Goal: Task Accomplishment & Management: Use online tool/utility

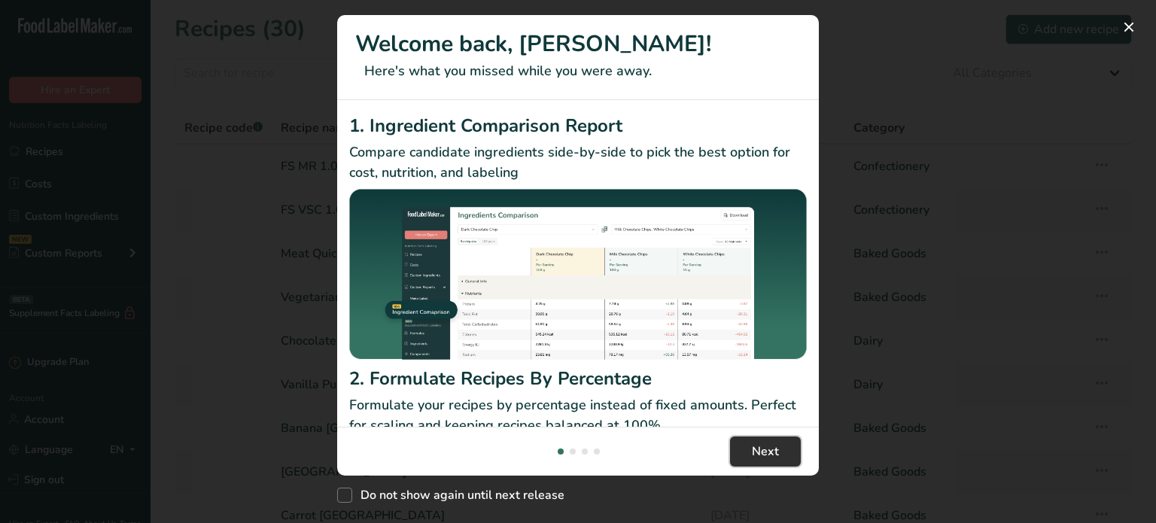
click at [748, 436] on button "Next" at bounding box center [765, 451] width 71 height 30
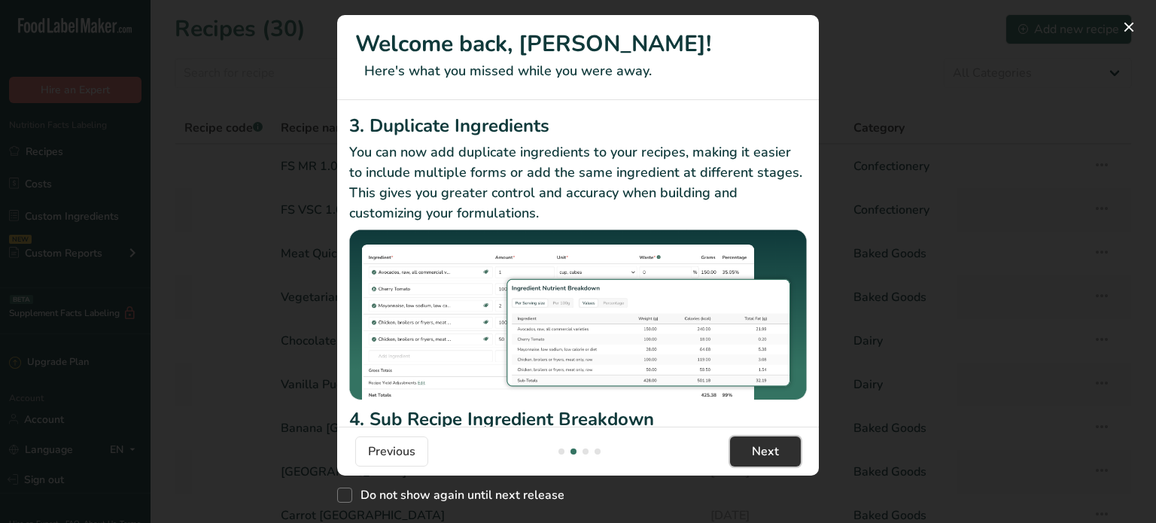
click at [749, 436] on button "Next" at bounding box center [765, 451] width 71 height 30
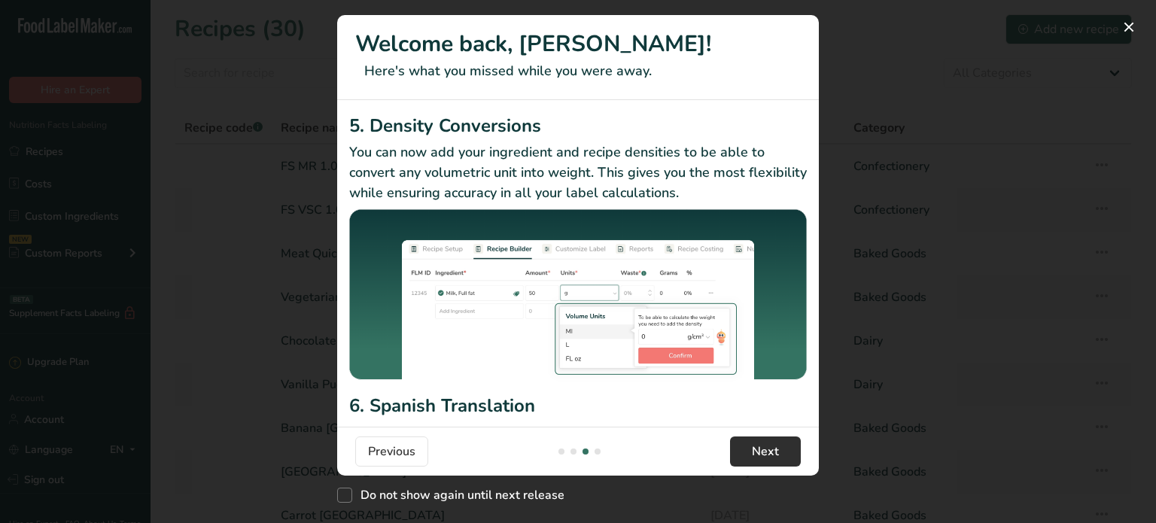
click at [749, 429] on footer "Previous Next" at bounding box center [578, 451] width 482 height 49
click at [770, 452] on span "Next" at bounding box center [765, 451] width 27 height 18
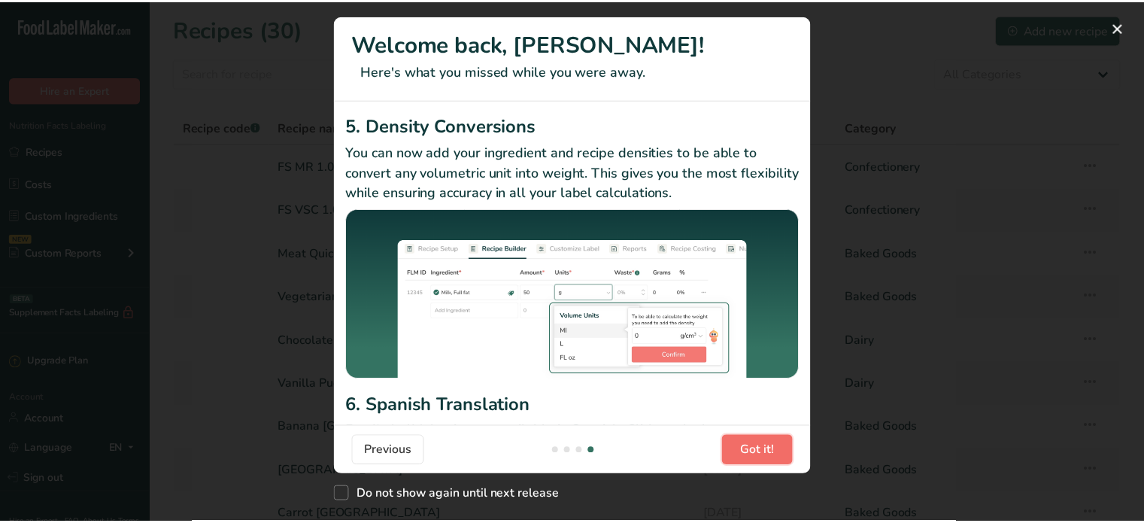
scroll to position [0, 1445]
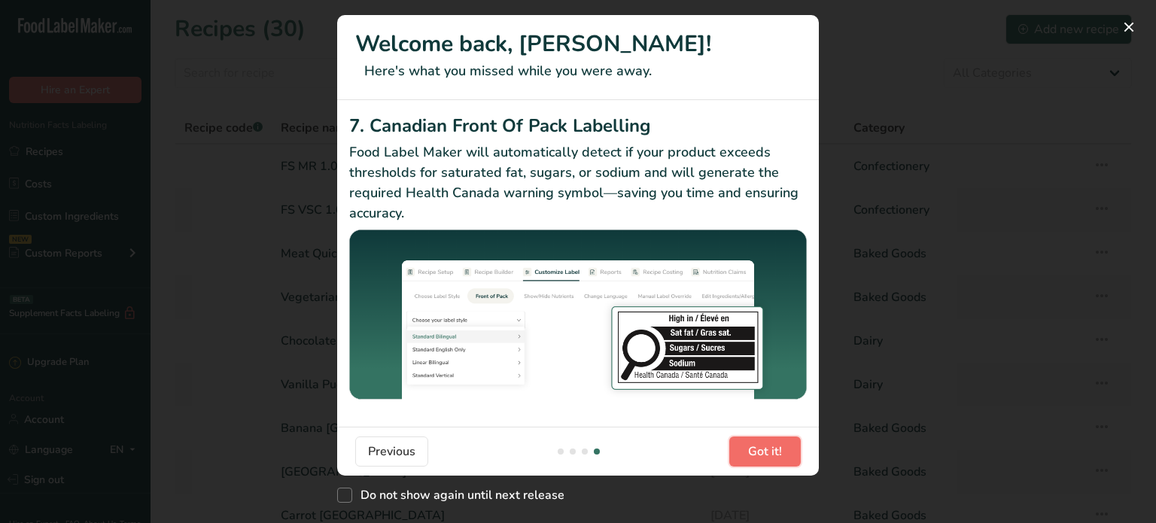
click at [770, 452] on span "Got it!" at bounding box center [765, 451] width 34 height 18
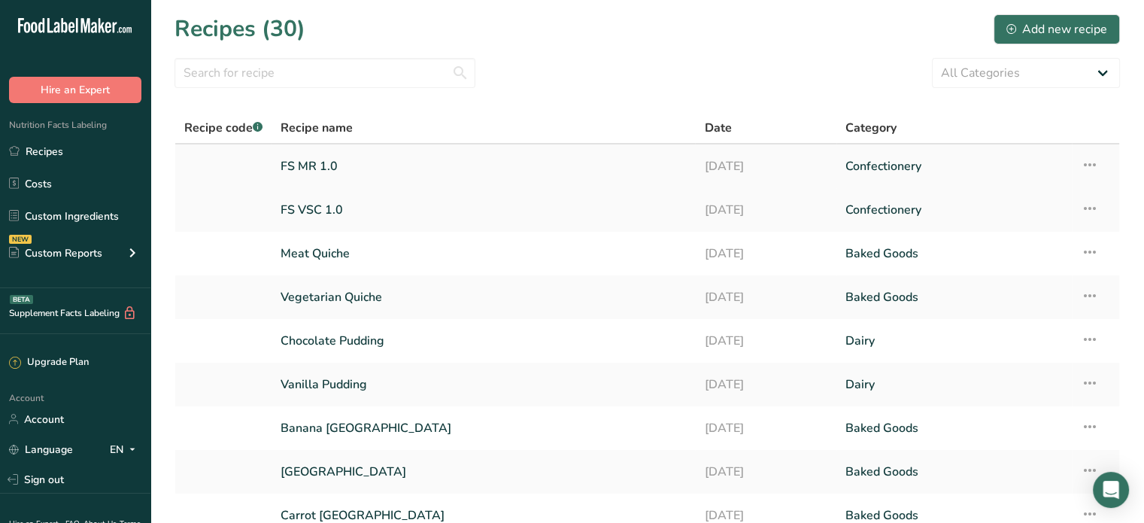
click at [311, 169] on link "FS MR 1.0" at bounding box center [484, 166] width 406 height 32
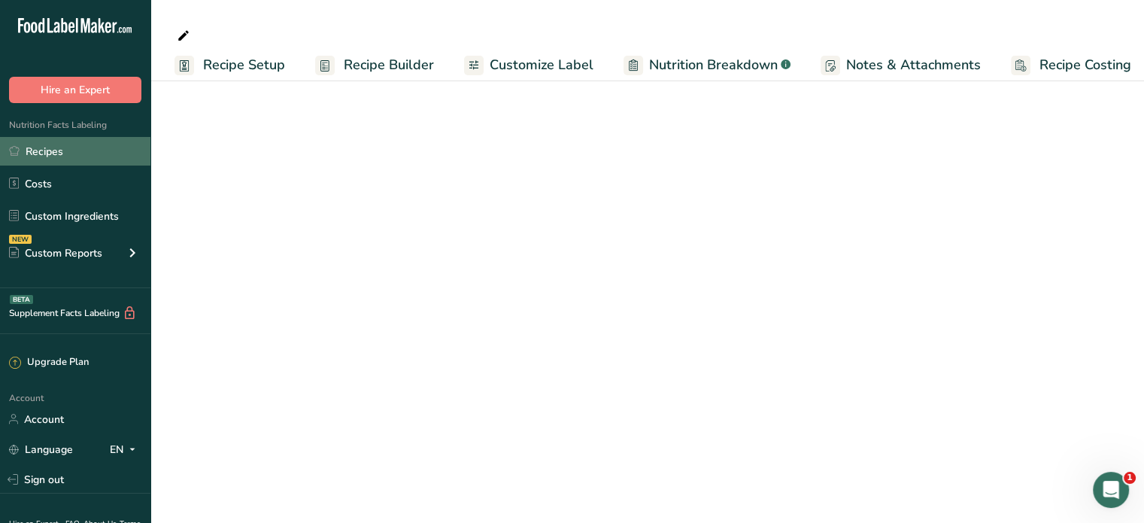
click at [30, 156] on link "Recipes" at bounding box center [75, 151] width 150 height 29
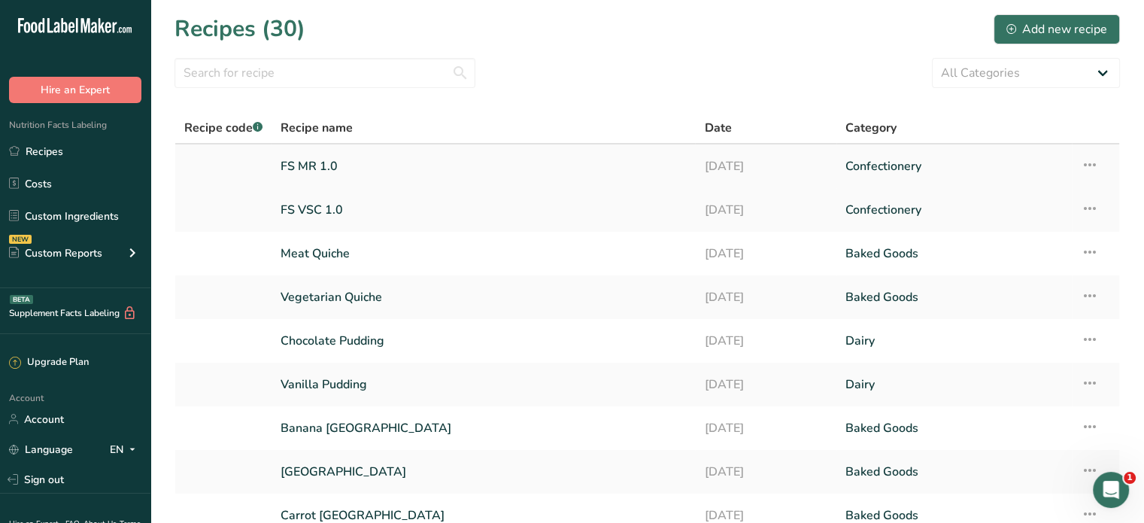
click at [315, 166] on link "FS MR 1.0" at bounding box center [484, 166] width 406 height 32
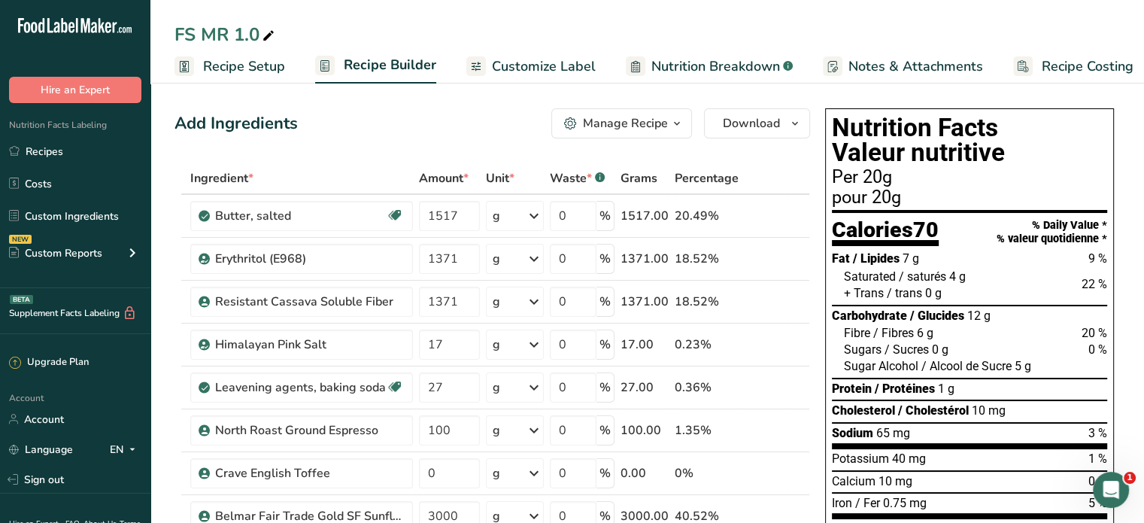
click at [572, 62] on span "Customize Label" at bounding box center [544, 66] width 104 height 20
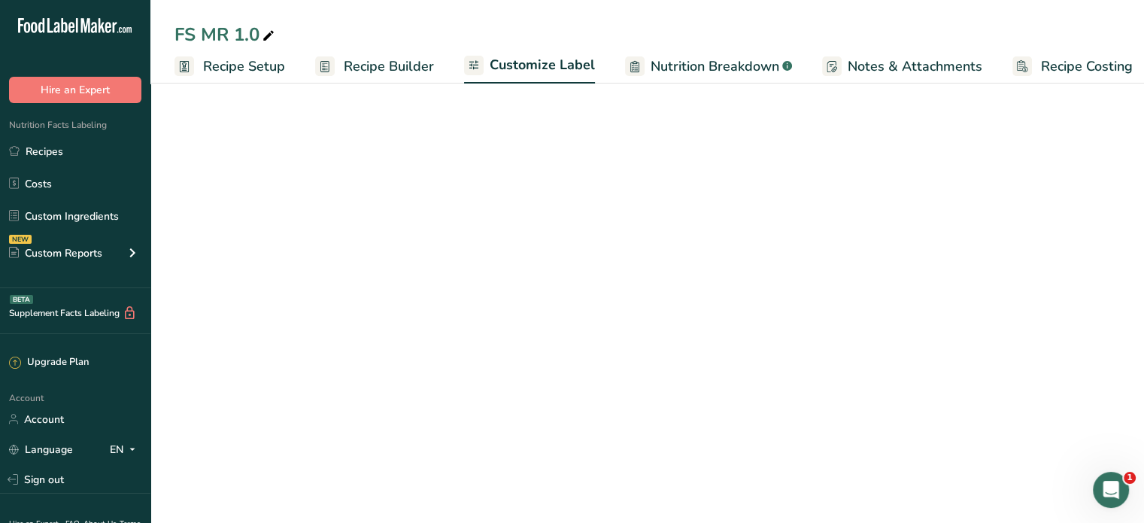
scroll to position [0, 13]
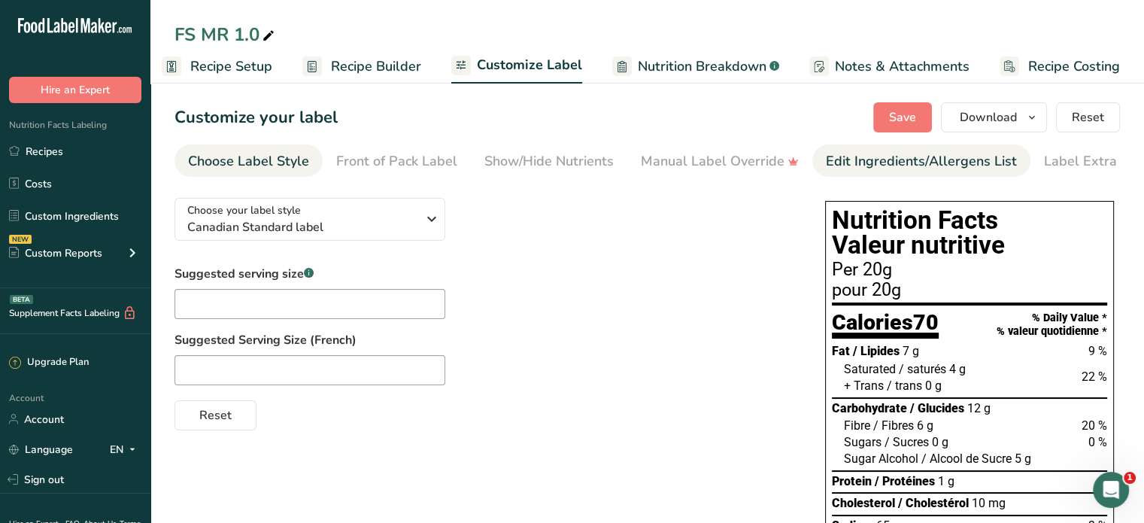
click at [906, 159] on div "Edit Ingredients/Allergens List" at bounding box center [921, 161] width 191 height 20
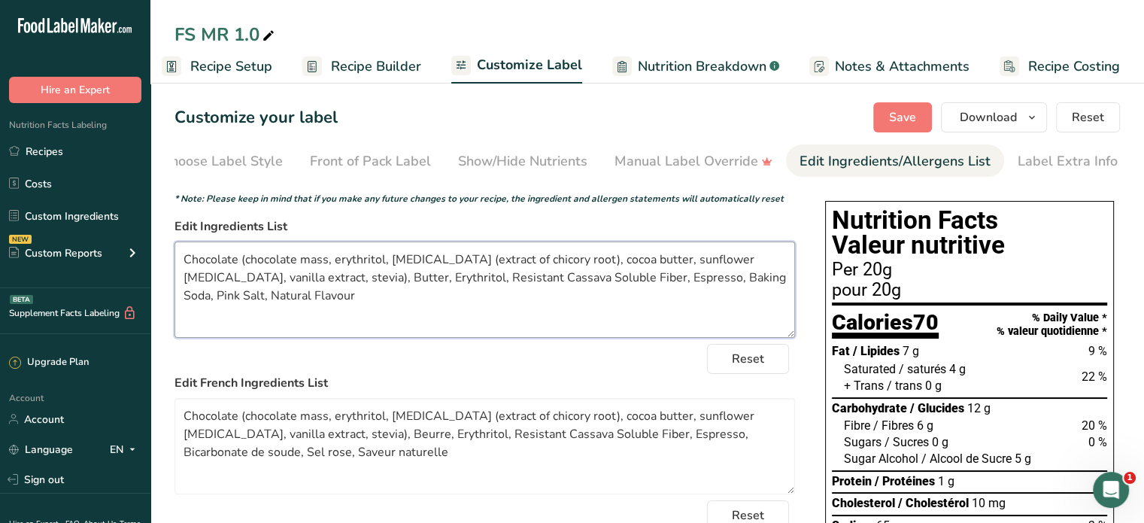
drag, startPoint x: 232, startPoint y: 296, endPoint x: 181, endPoint y: 260, distance: 61.6
click at [181, 260] on textarea "Chocolate (chocolate mass, erythritol, [MEDICAL_DATA] (extract of chicory root)…" at bounding box center [485, 290] width 621 height 96
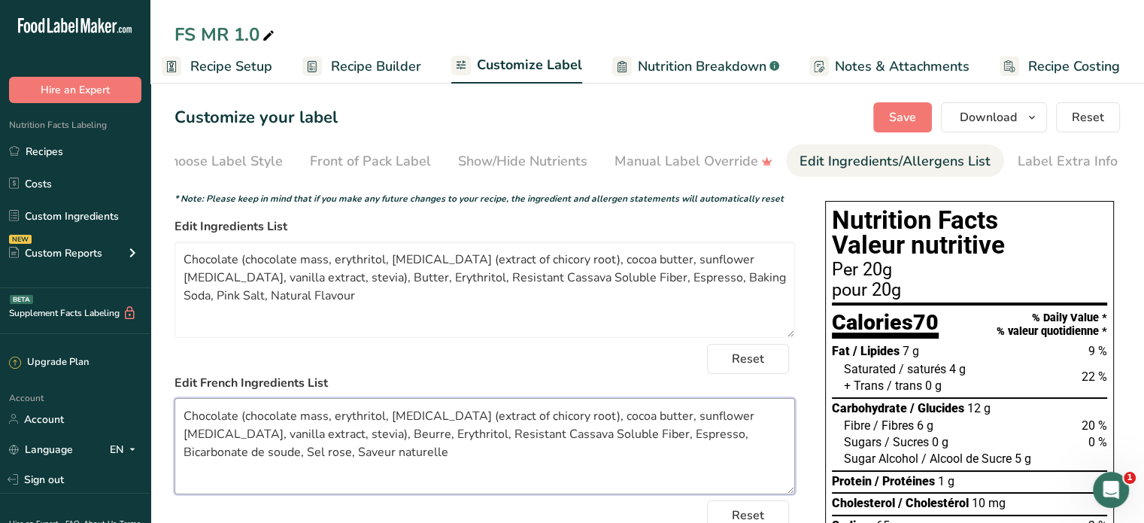
click at [749, 472] on textarea "Chocolate (chocolate mass, erythritol, [MEDICAL_DATA] (extract of chicory root)…" at bounding box center [485, 446] width 621 height 96
drag, startPoint x: 304, startPoint y: 458, endPoint x: 181, endPoint y: 412, distance: 131.7
click at [181, 412] on textarea "Chocolate (chocolate mass, erythritol, [MEDICAL_DATA] (extract of chicory root)…" at bounding box center [485, 446] width 621 height 96
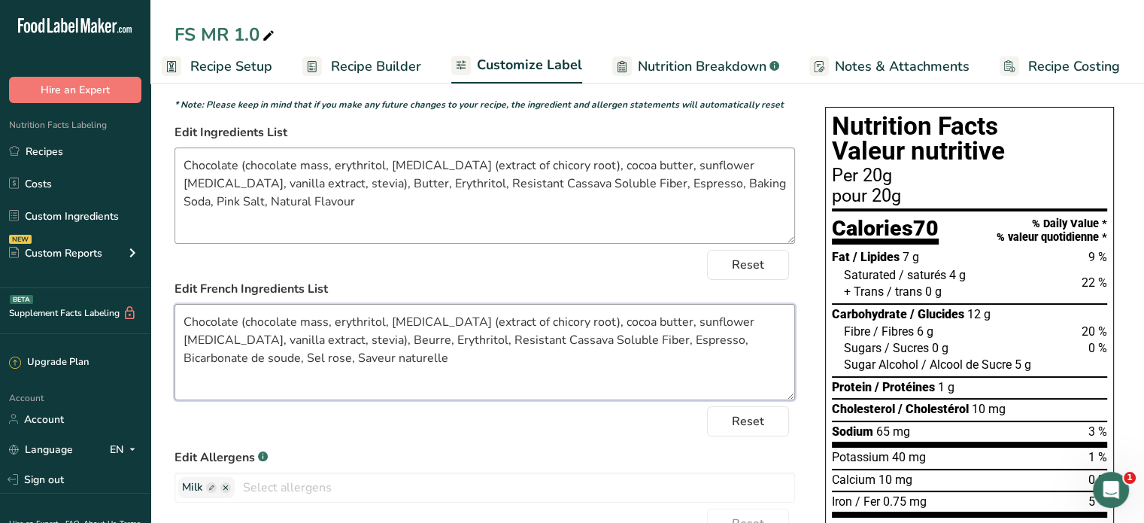
scroll to position [0, 0]
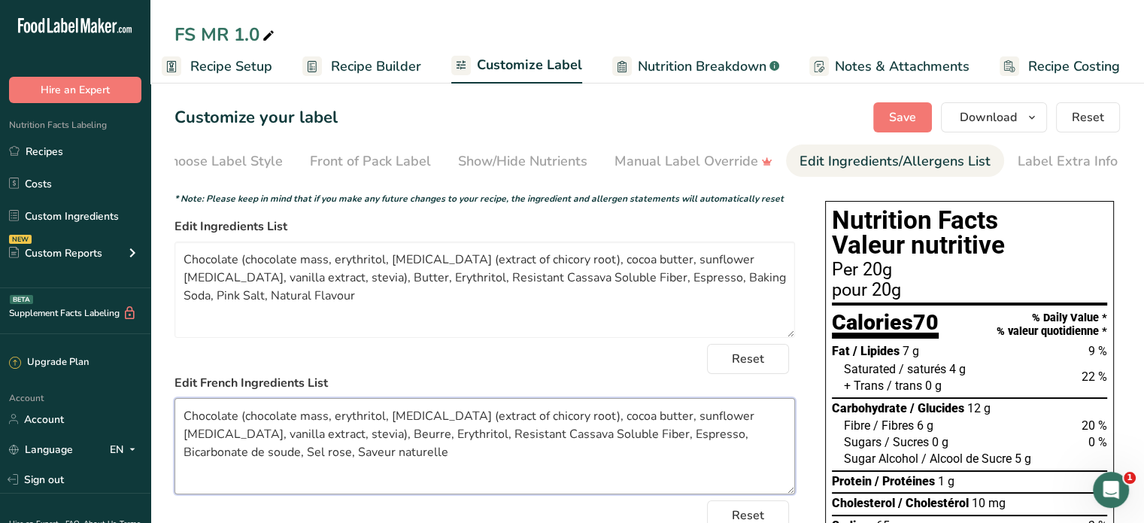
drag, startPoint x: 259, startPoint y: 435, endPoint x: 178, endPoint y: 424, distance: 81.3
click at [178, 424] on textarea "Chocolate (chocolate mass, erythritol, [MEDICAL_DATA] (extract of chicory root)…" at bounding box center [485, 446] width 621 height 96
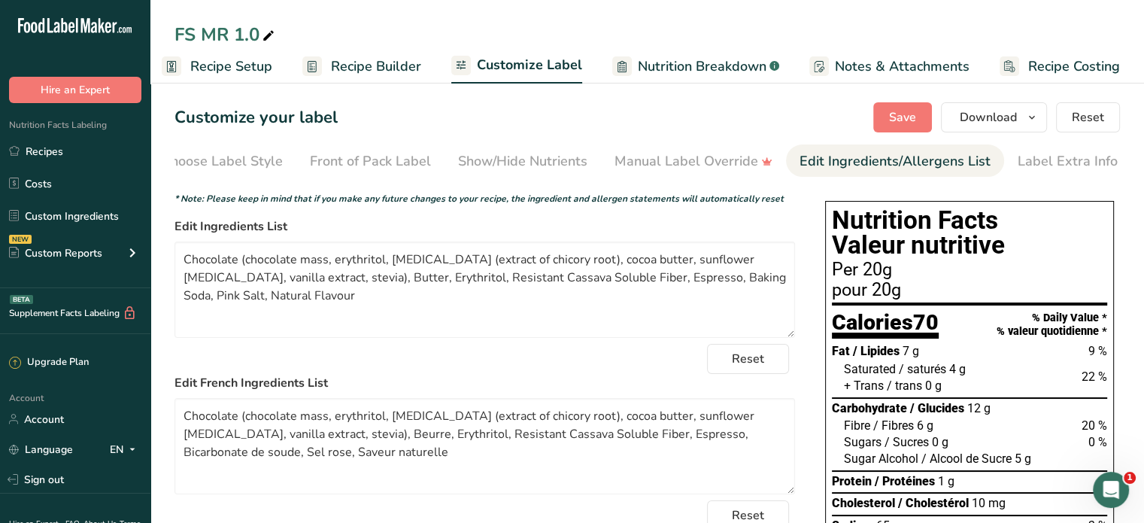
click at [238, 67] on span "Recipe Setup" at bounding box center [231, 66] width 82 height 20
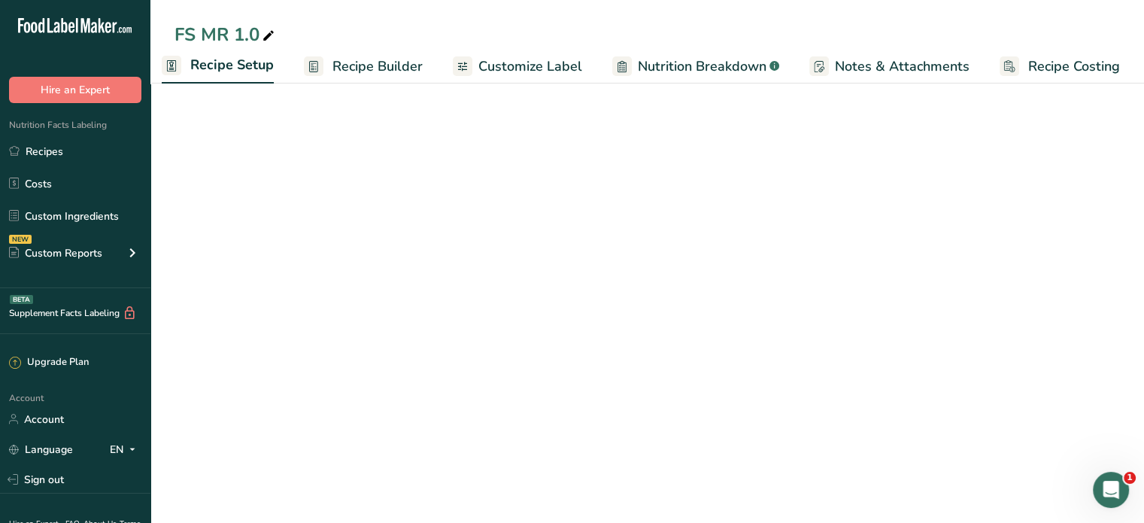
scroll to position [0, 5]
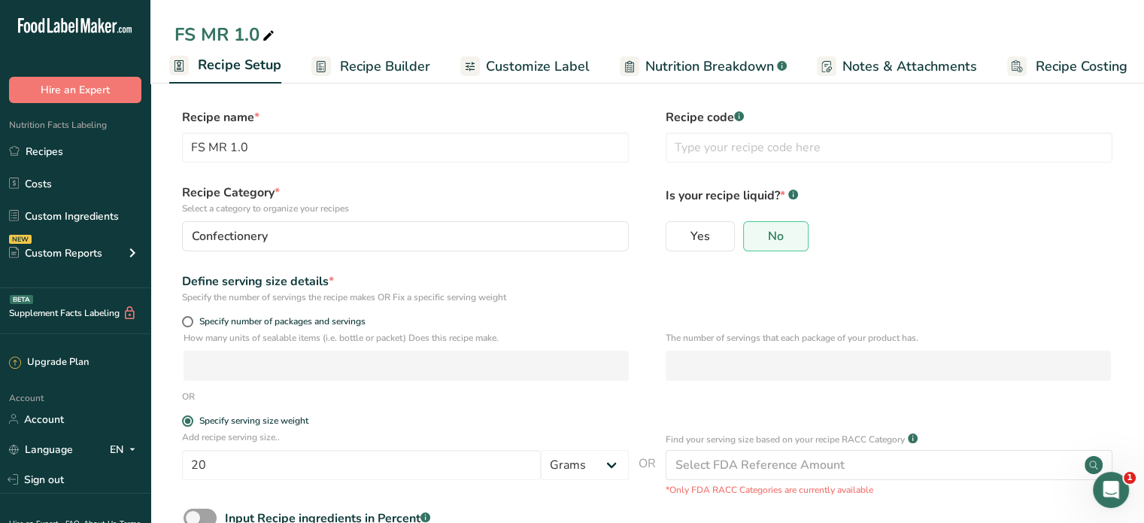
click at [524, 64] on span "Customize Label" at bounding box center [538, 66] width 104 height 20
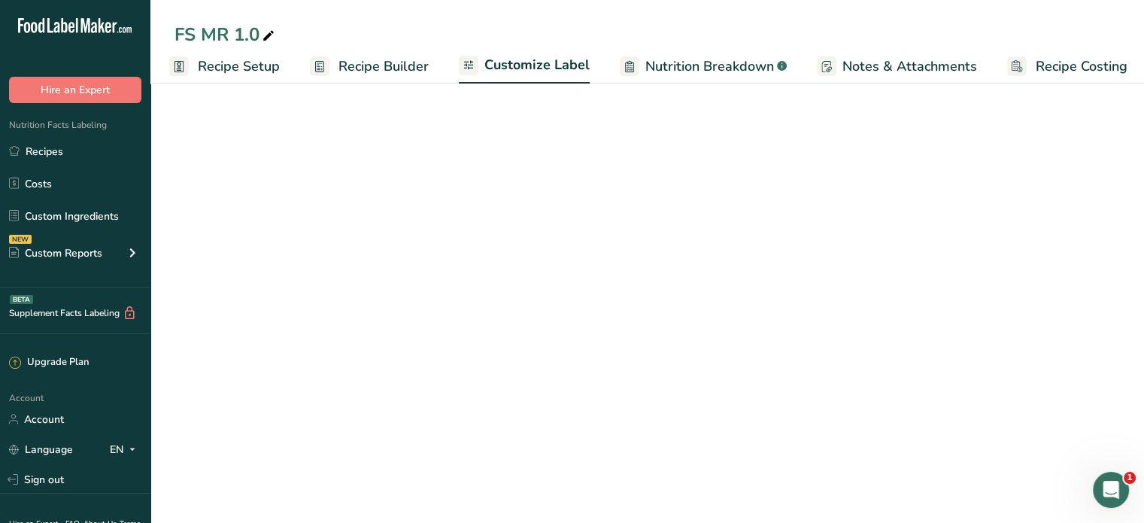
scroll to position [0, 13]
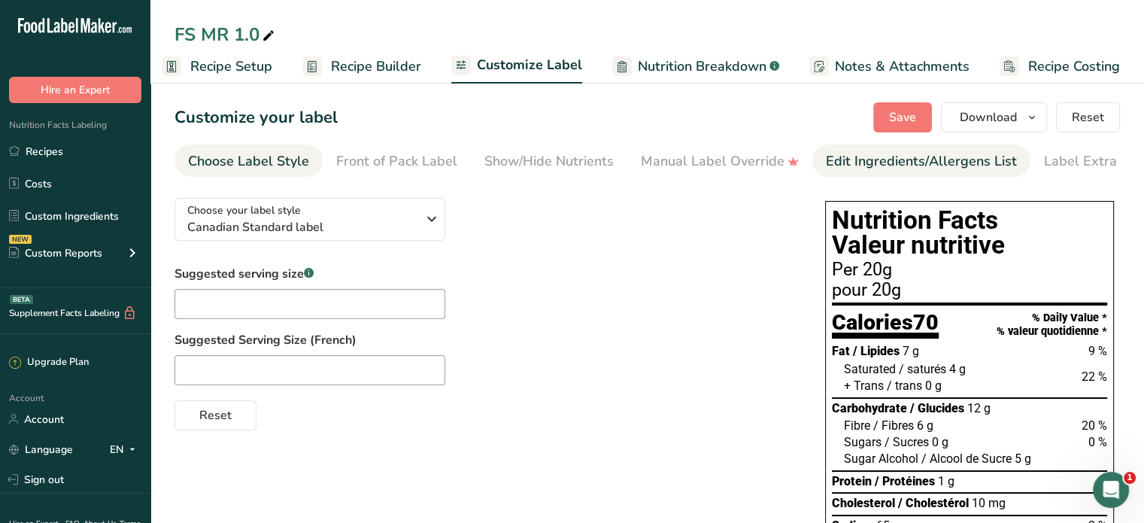
click at [879, 156] on div "Edit Ingredients/Allergens List" at bounding box center [921, 161] width 191 height 20
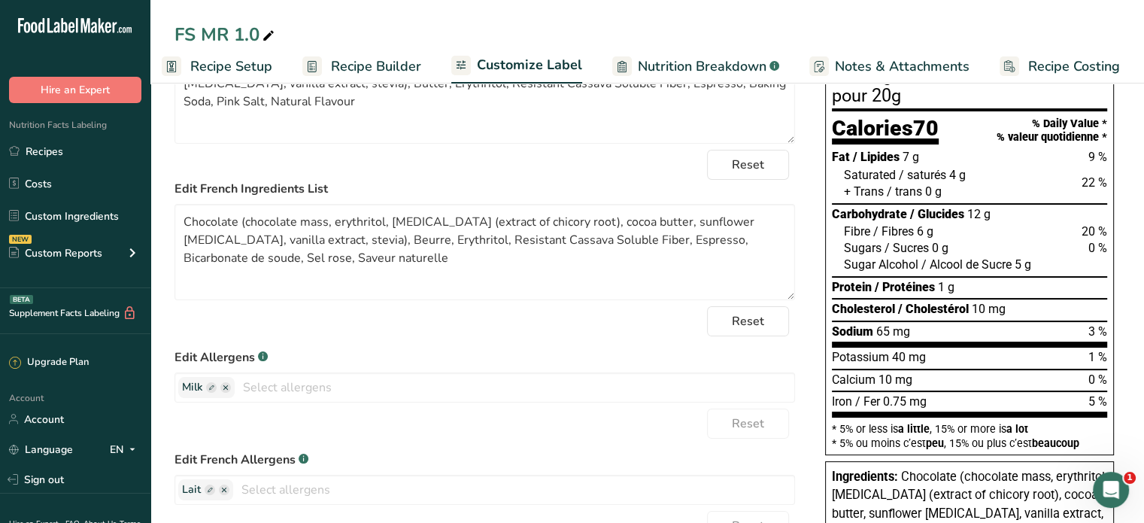
scroll to position [166, 0]
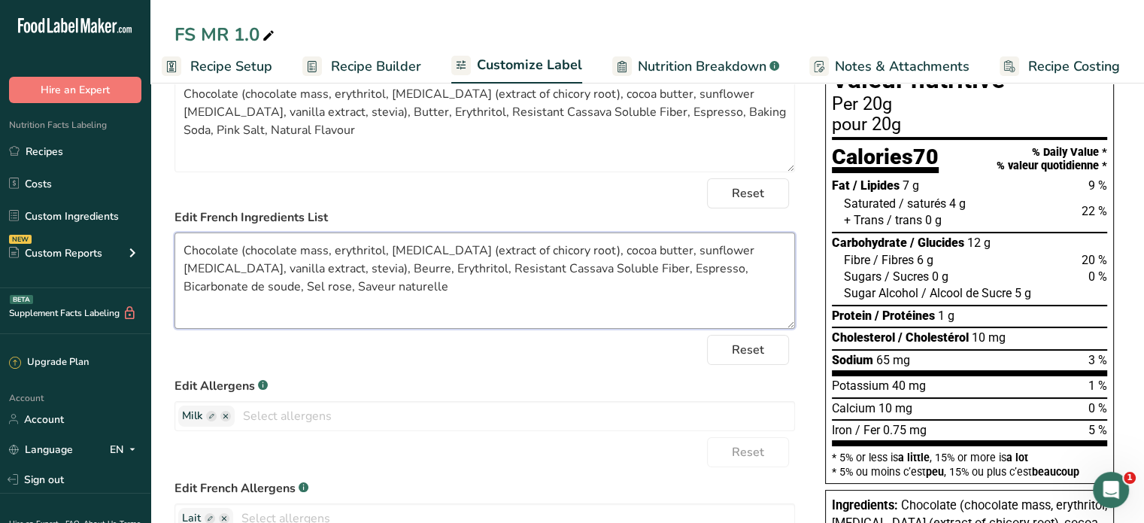
click at [183, 249] on textarea "Chocolate (chocolate mass, erythritol, [MEDICAL_DATA] (extract of chicory root)…" at bounding box center [485, 280] width 621 height 96
paste textarea "Chocolat ([PERSON_NAME] de chocolat, érythritol, inuline (extrait [PERSON_NAME]…"
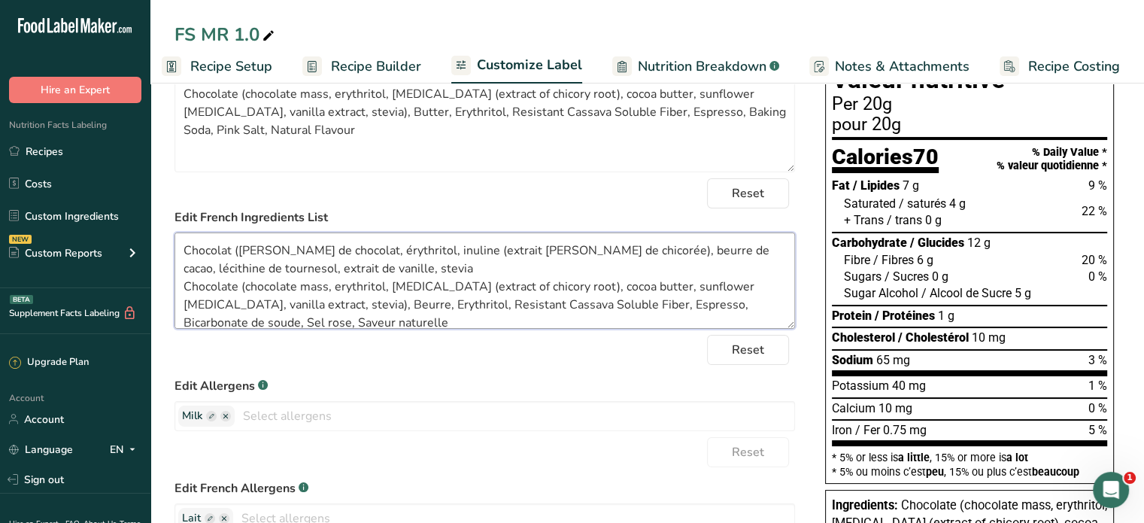
click at [369, 247] on textarea "Chocolat ([PERSON_NAME] de chocolat, érythritol, inuline (extrait [PERSON_NAME]…" at bounding box center [485, 280] width 621 height 96
drag, startPoint x: 260, startPoint y: 306, endPoint x: 181, endPoint y: 290, distance: 80.6
click at [181, 290] on textarea "Chocolat ([PERSON_NAME] de chocolat, érythritol, inuline (extrait [PERSON_NAME]…" at bounding box center [485, 280] width 621 height 96
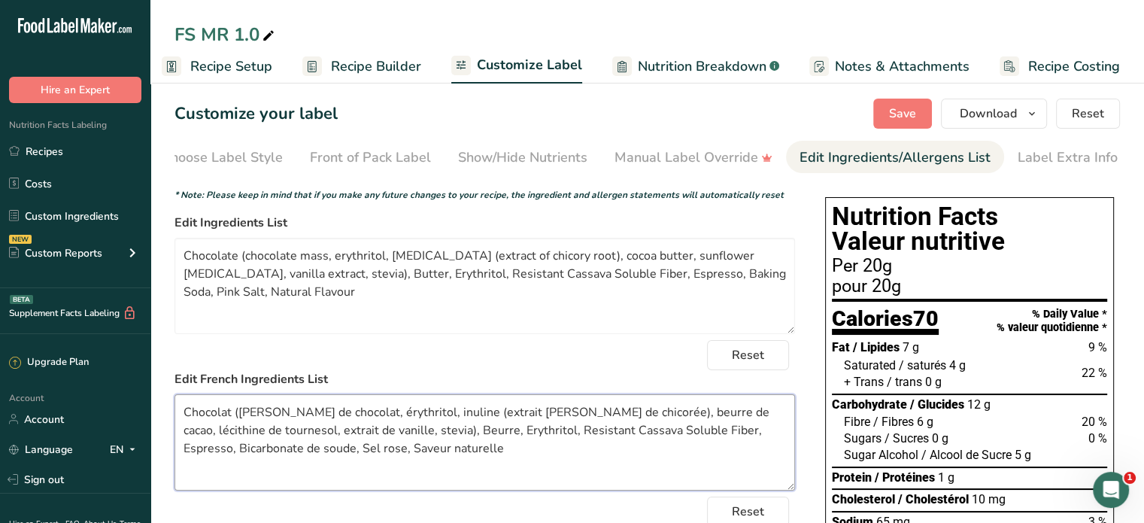
scroll to position [0, 0]
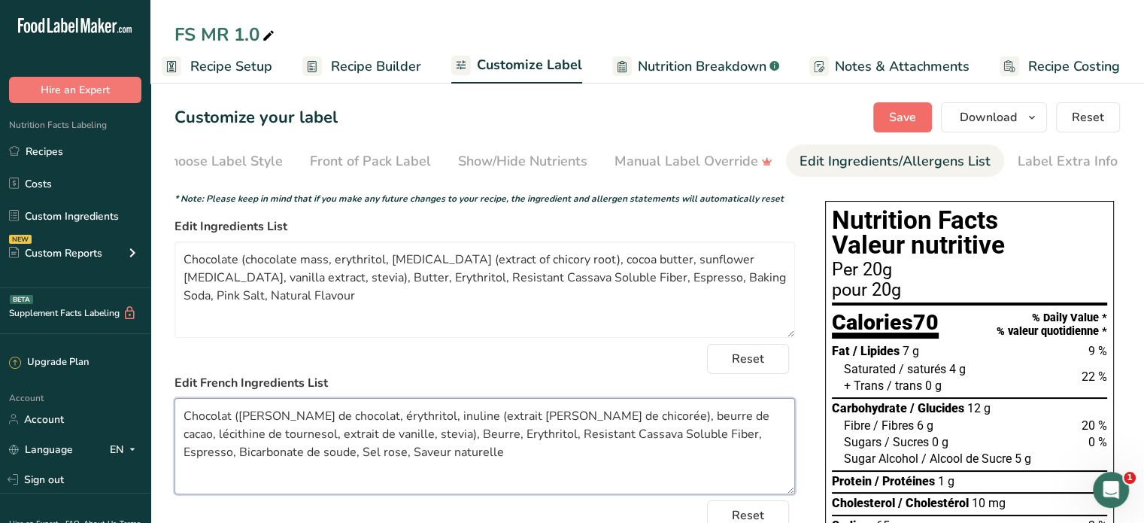
type textarea "Chocolat ([PERSON_NAME] de chocolat, érythritol, inuline (extrait [PERSON_NAME]…"
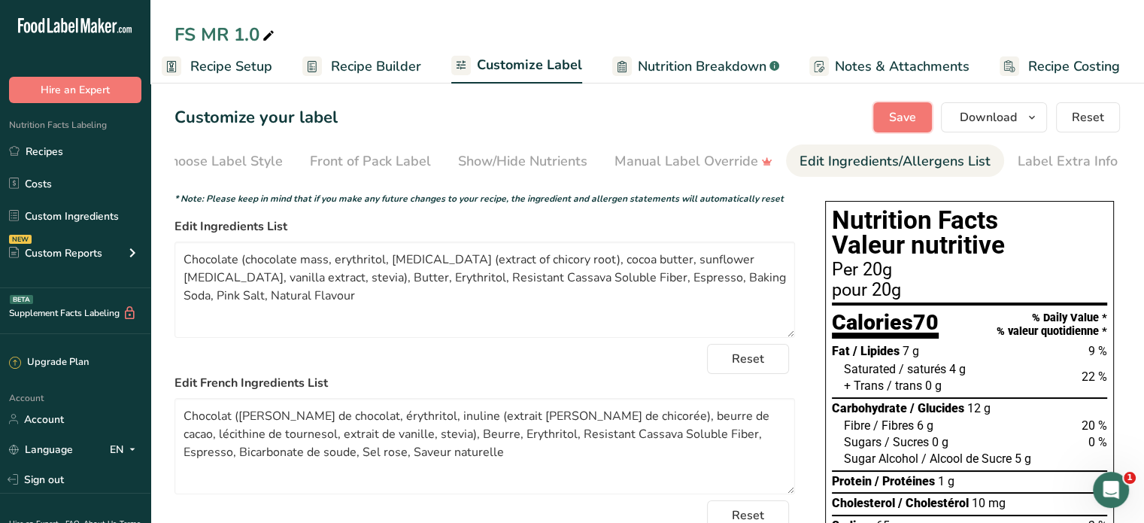
click at [898, 118] on span "Save" at bounding box center [902, 117] width 27 height 18
click at [256, 165] on div "Choose Label Style" at bounding box center [222, 161] width 121 height 20
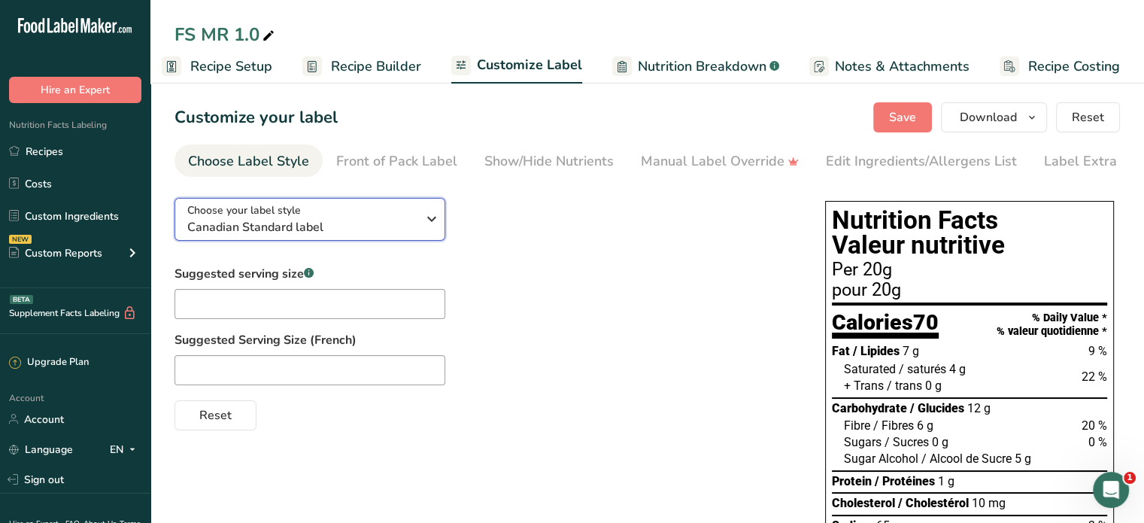
click at [437, 222] on icon "button" at bounding box center [432, 218] width 18 height 27
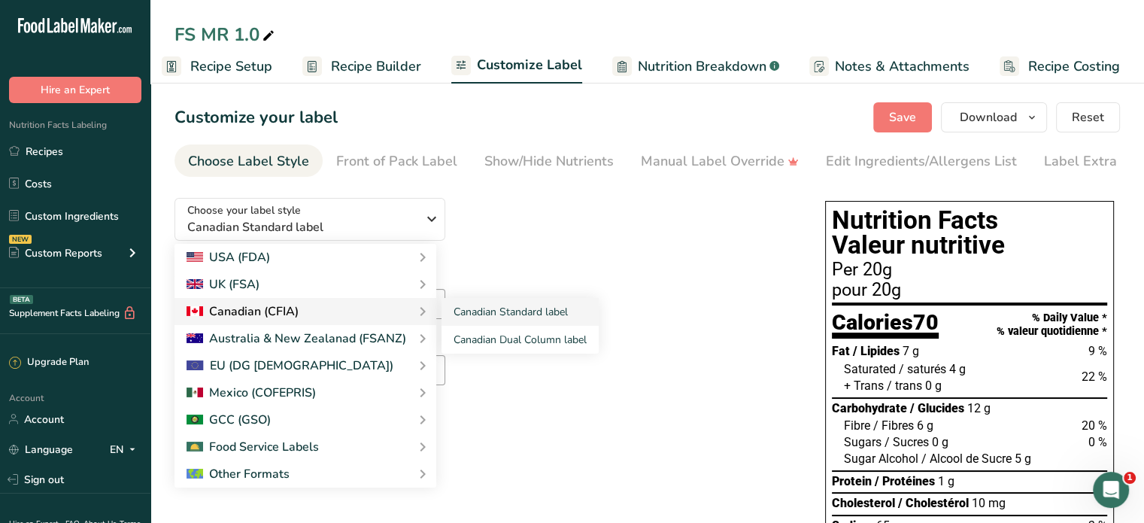
click at [350, 318] on div "Canadian (CFIA)" at bounding box center [306, 311] width 238 height 18
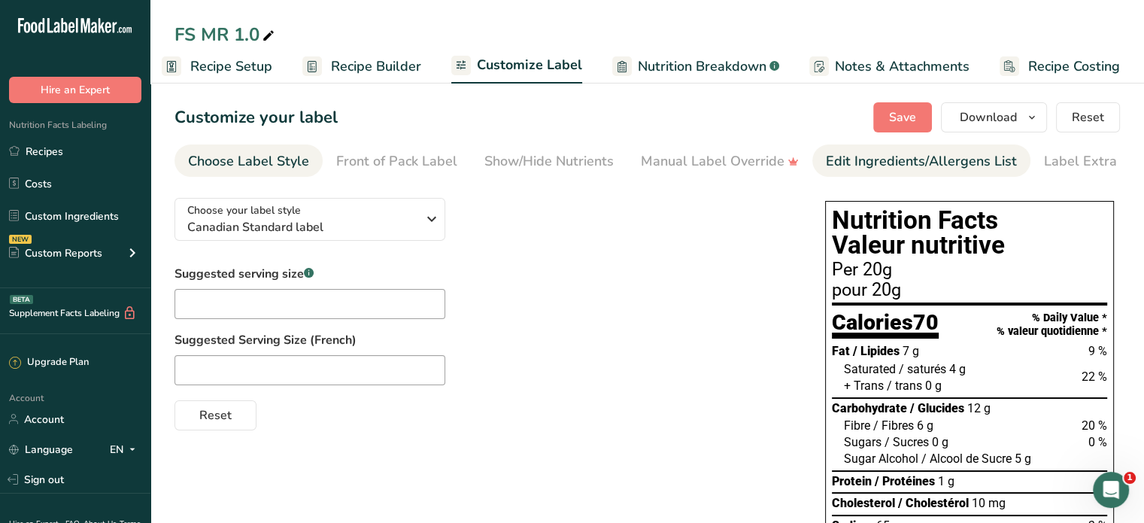
click at [904, 168] on div "Edit Ingredients/Allergens List" at bounding box center [921, 161] width 191 height 20
